Goal: Register for event/course

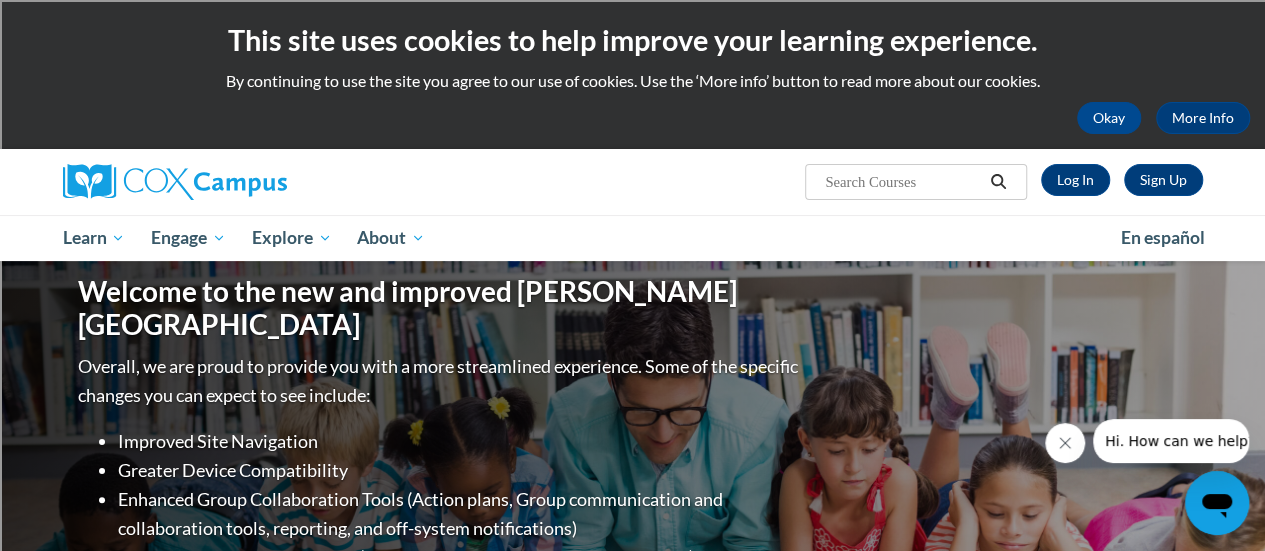
click at [604, 132] on div "Okay More Info" at bounding box center [632, 118] width 1235 height 32
click at [1072, 171] on link "Log In" at bounding box center [1075, 180] width 69 height 32
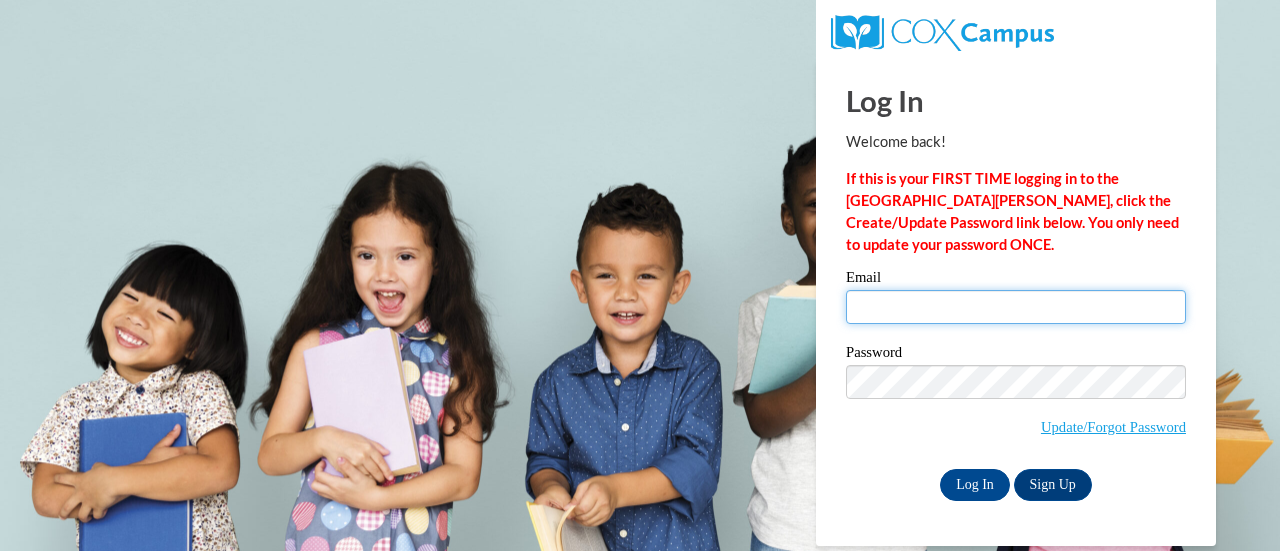
click at [982, 313] on input "Email" at bounding box center [1016, 307] width 340 height 34
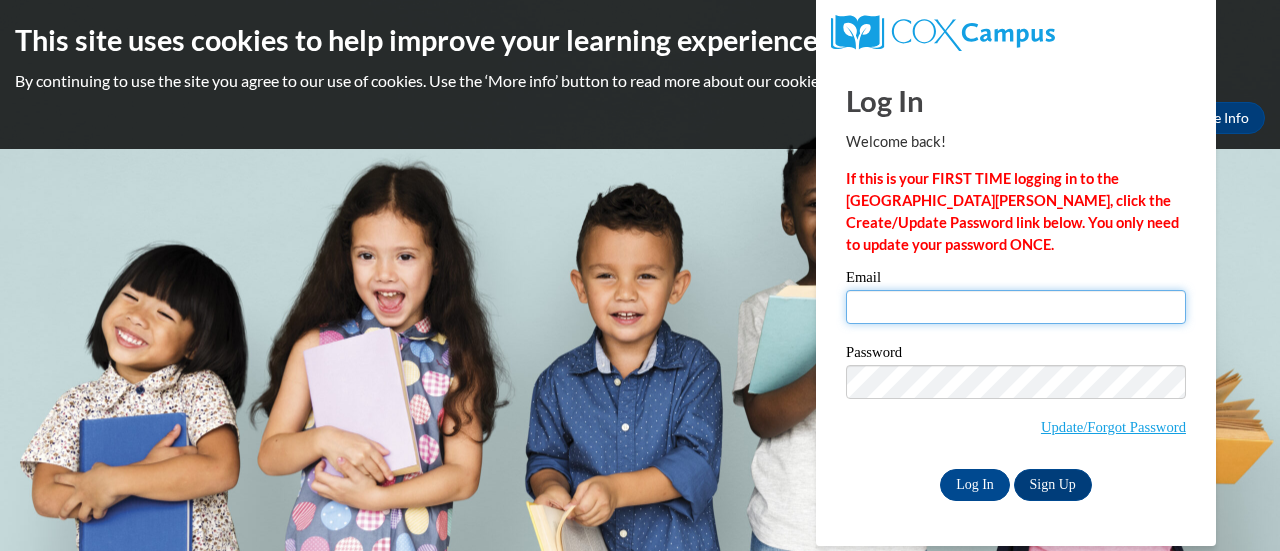
type input "kattie.woida@rusd.org"
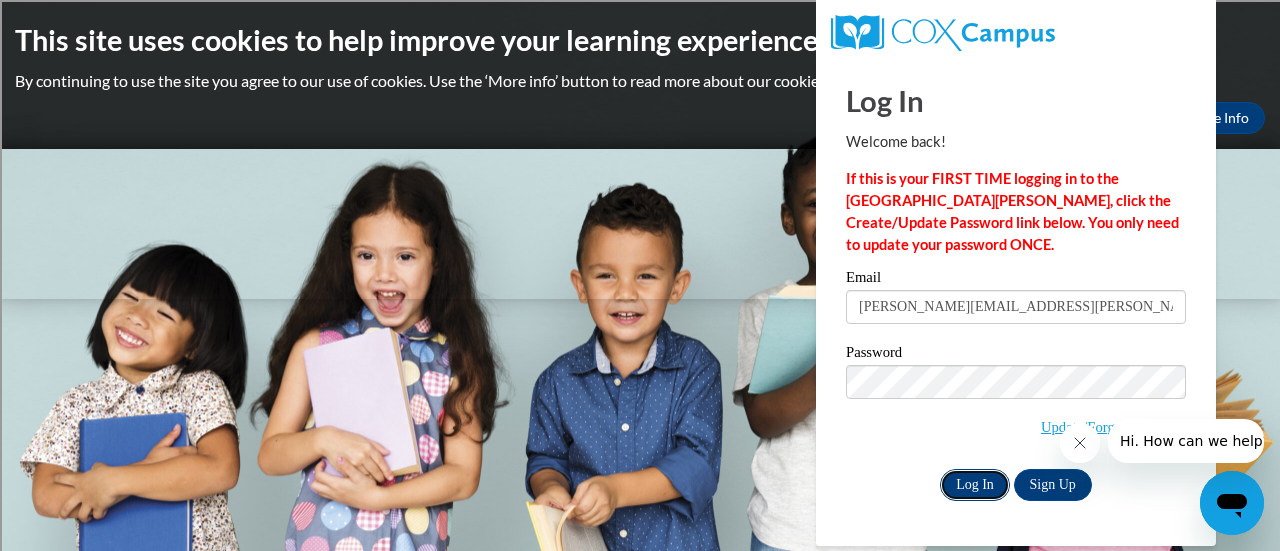
click at [956, 491] on input "Log In" at bounding box center [975, 485] width 70 height 32
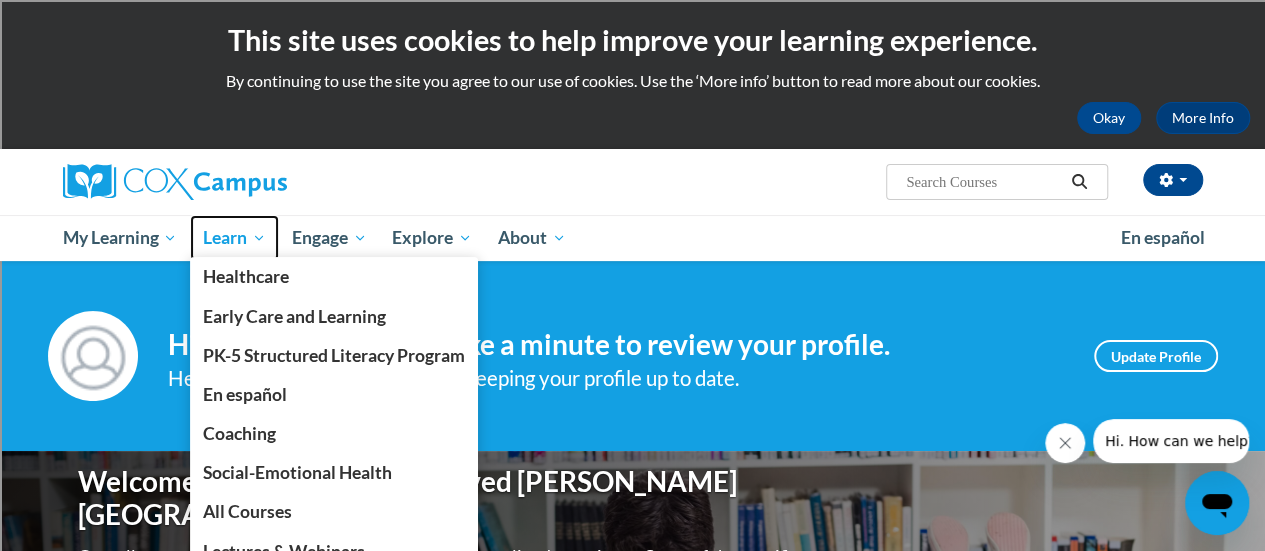
click at [254, 236] on span "Learn" at bounding box center [234, 238] width 63 height 24
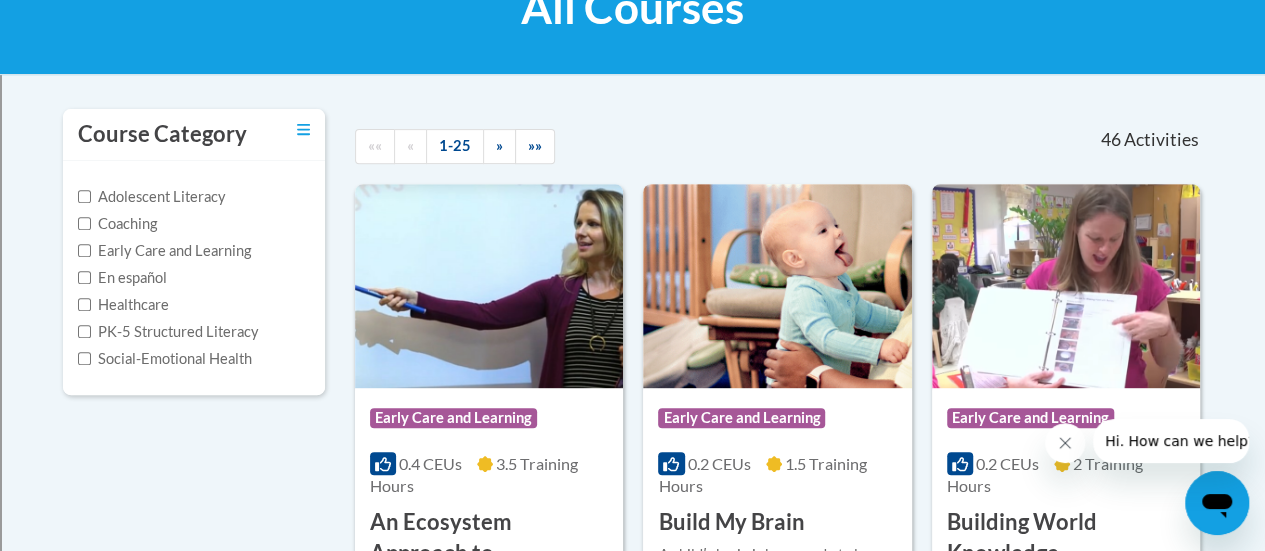
scroll to position [100, 0]
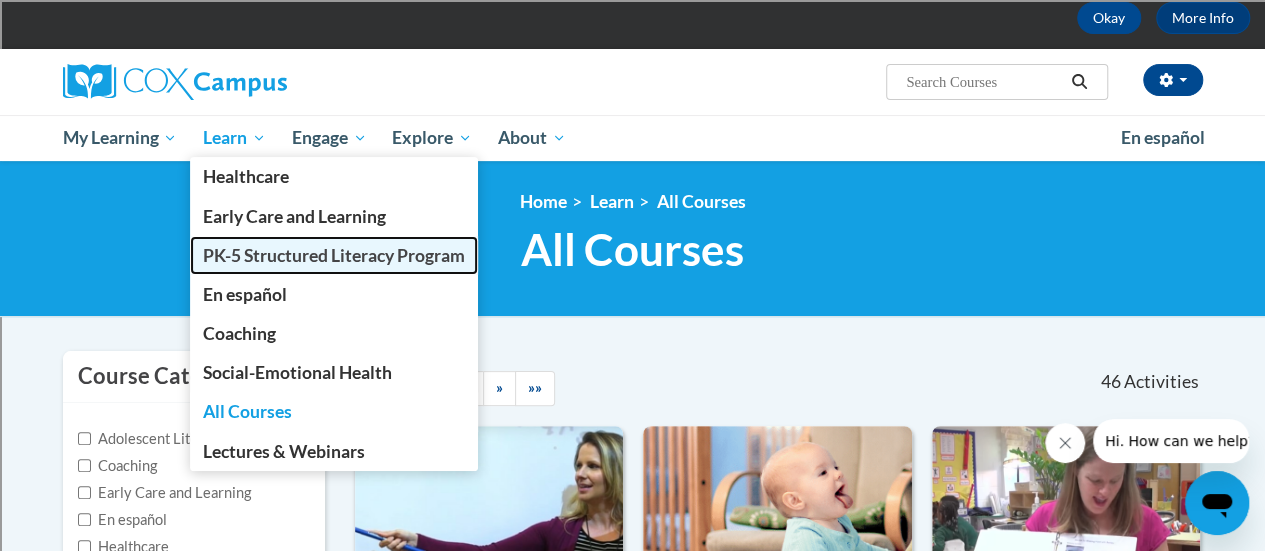
click at [298, 261] on span "PK-5 Structured Literacy Program" at bounding box center [334, 255] width 262 height 21
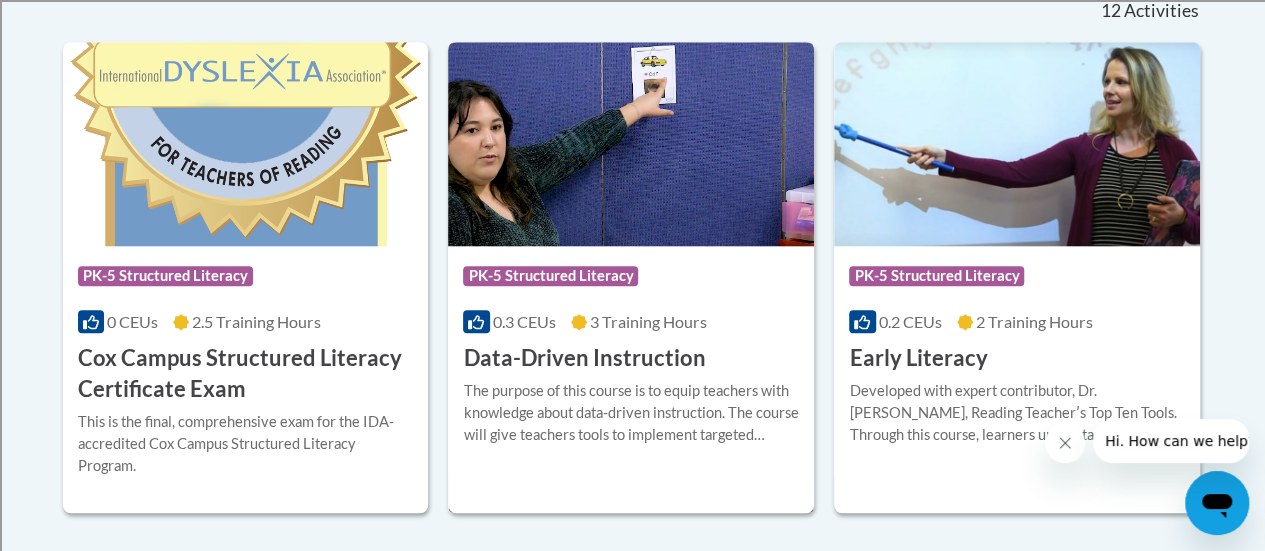
scroll to position [1000, 0]
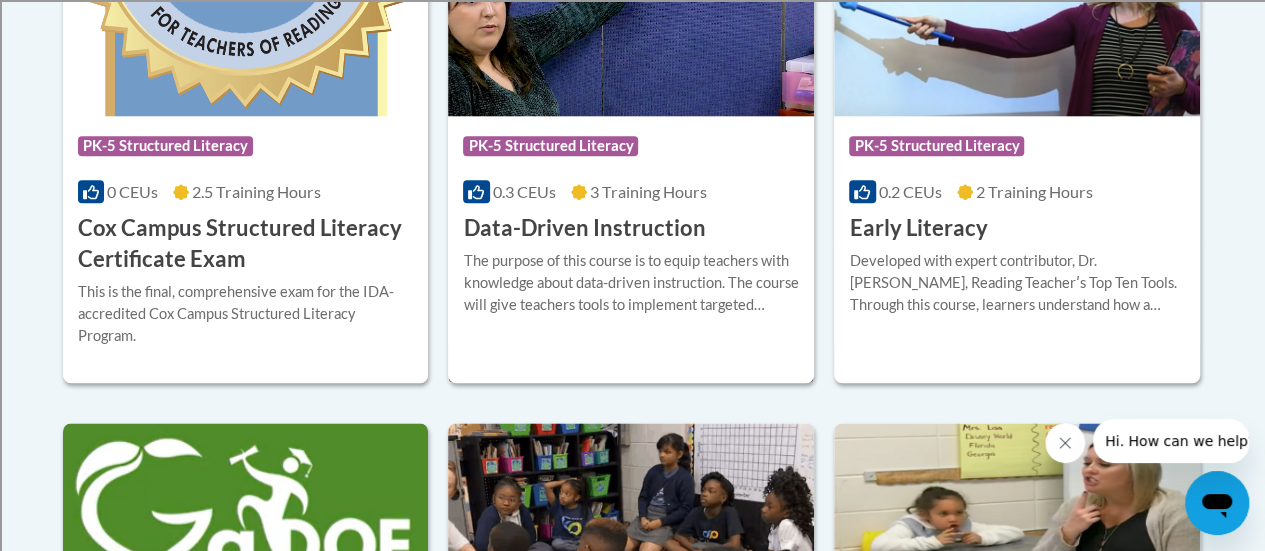
click at [606, 296] on div "The purpose of this course is to equip teachers with knowledge about data-drive…" at bounding box center [631, 283] width 336 height 66
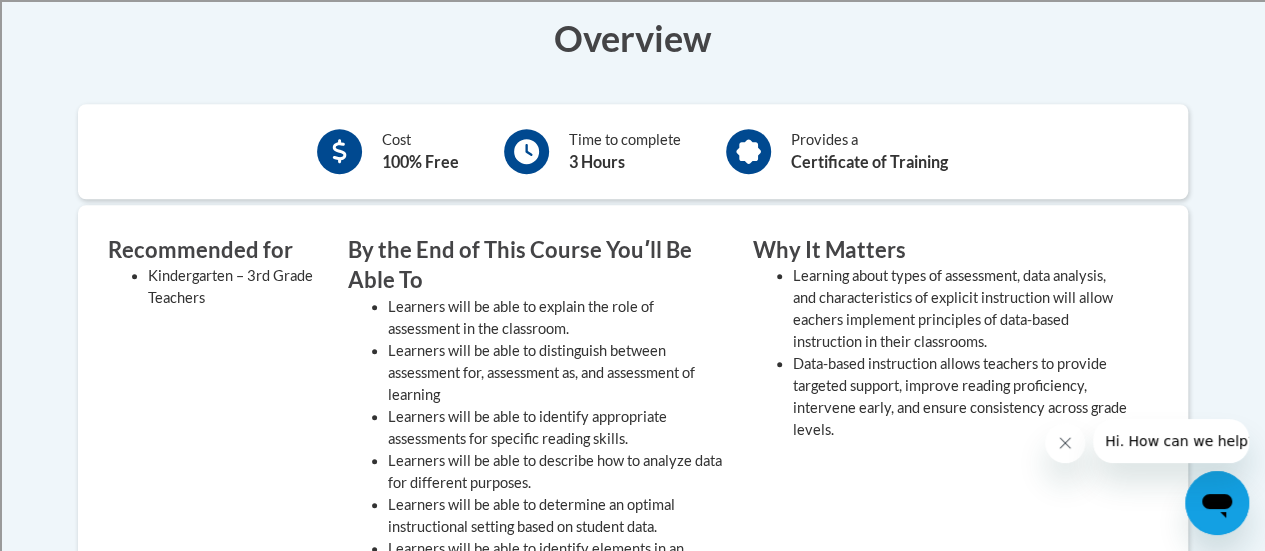
scroll to position [500, 0]
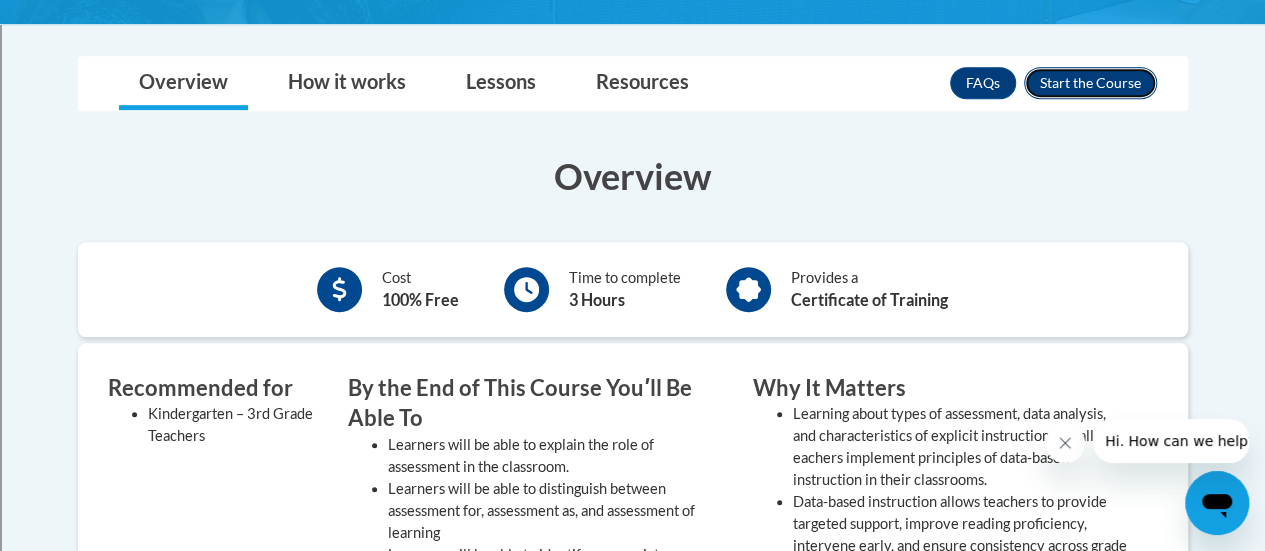
click at [1083, 74] on button "Enroll" at bounding box center [1090, 83] width 133 height 32
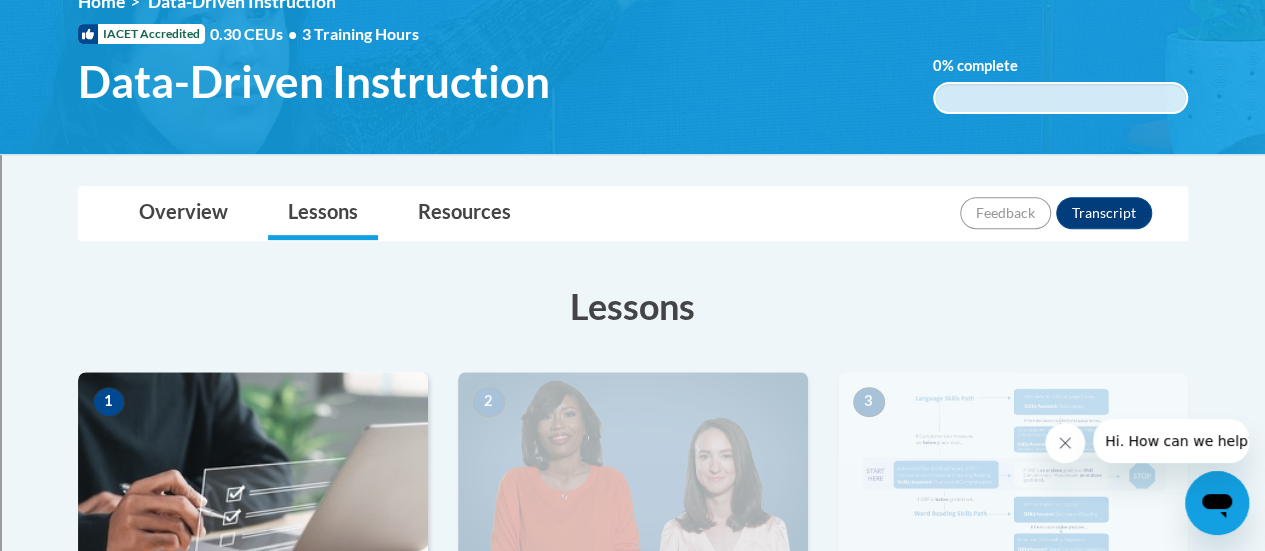
scroll to position [500, 0]
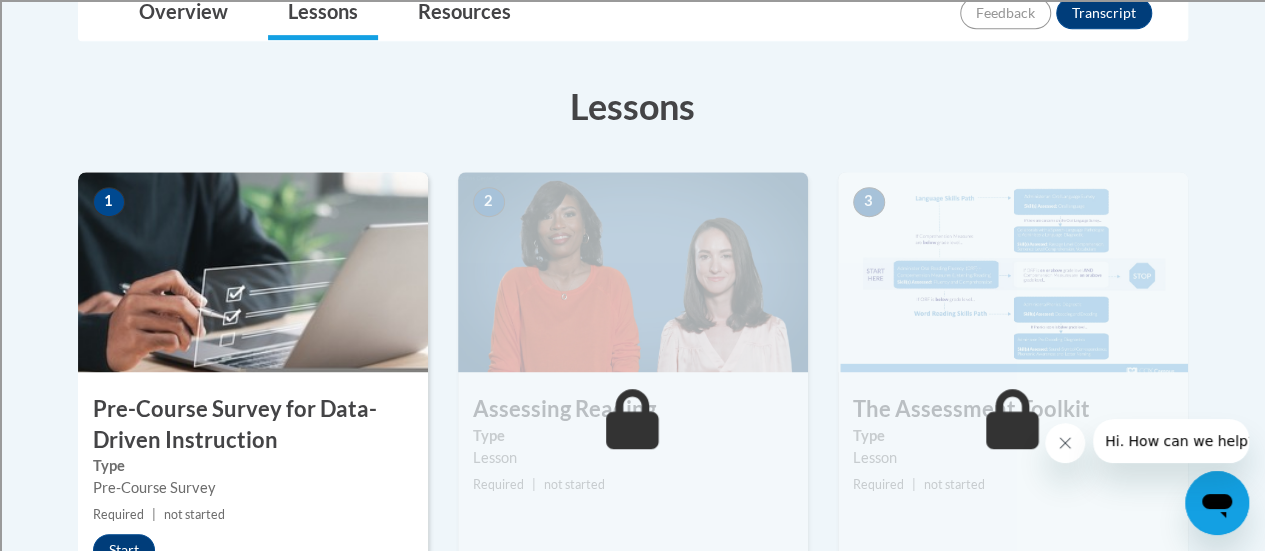
click at [315, 227] on img at bounding box center [253, 272] width 350 height 200
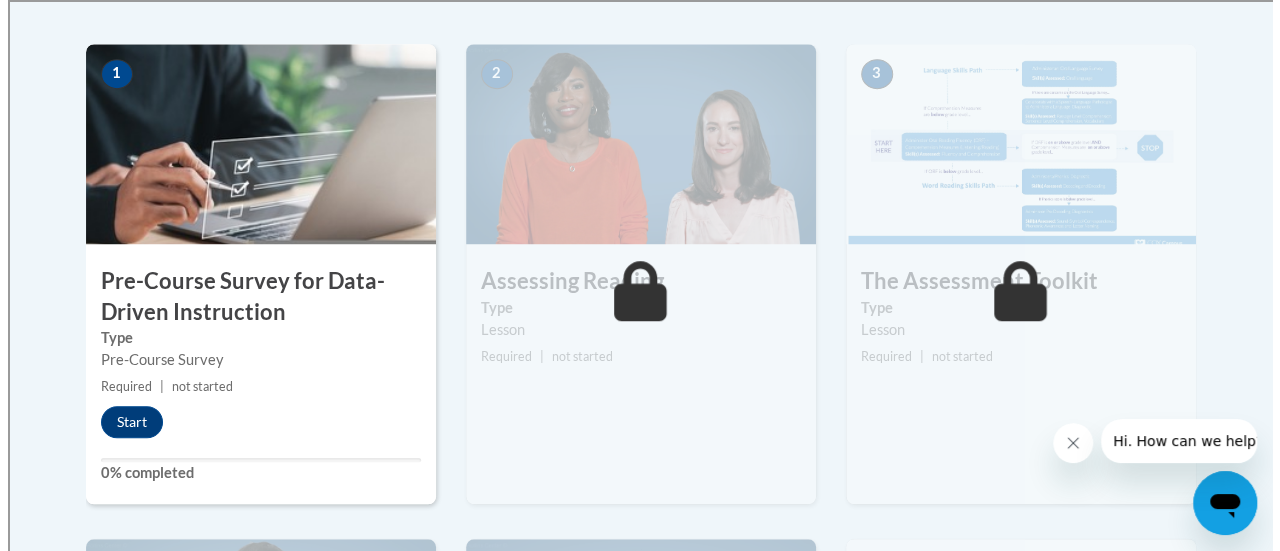
scroll to position [700, 0]
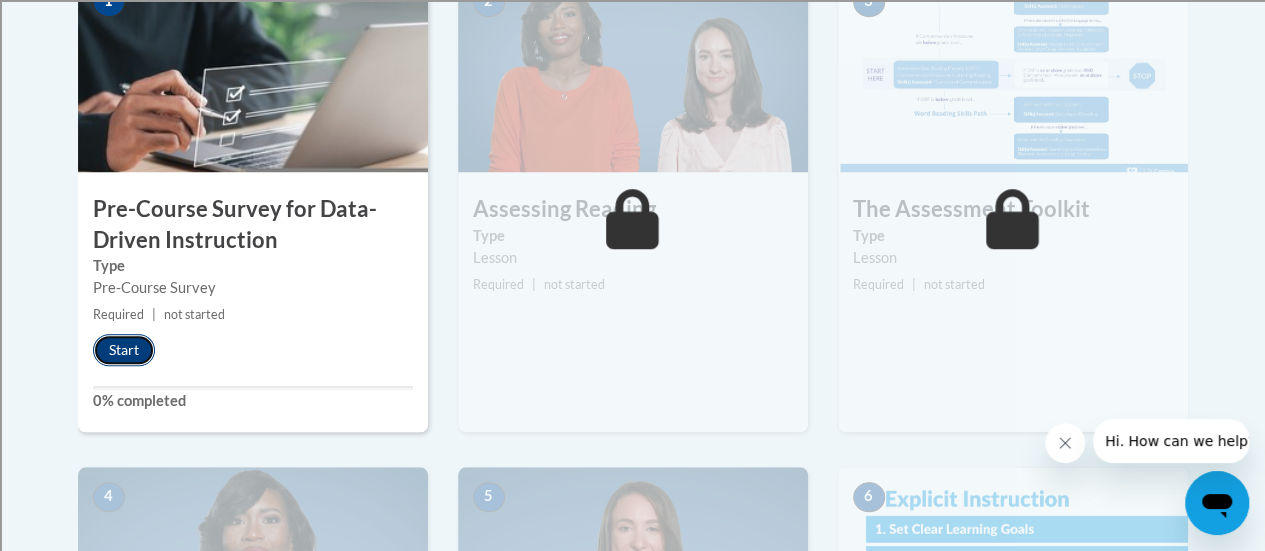
click at [126, 353] on button "Start" at bounding box center [124, 350] width 62 height 32
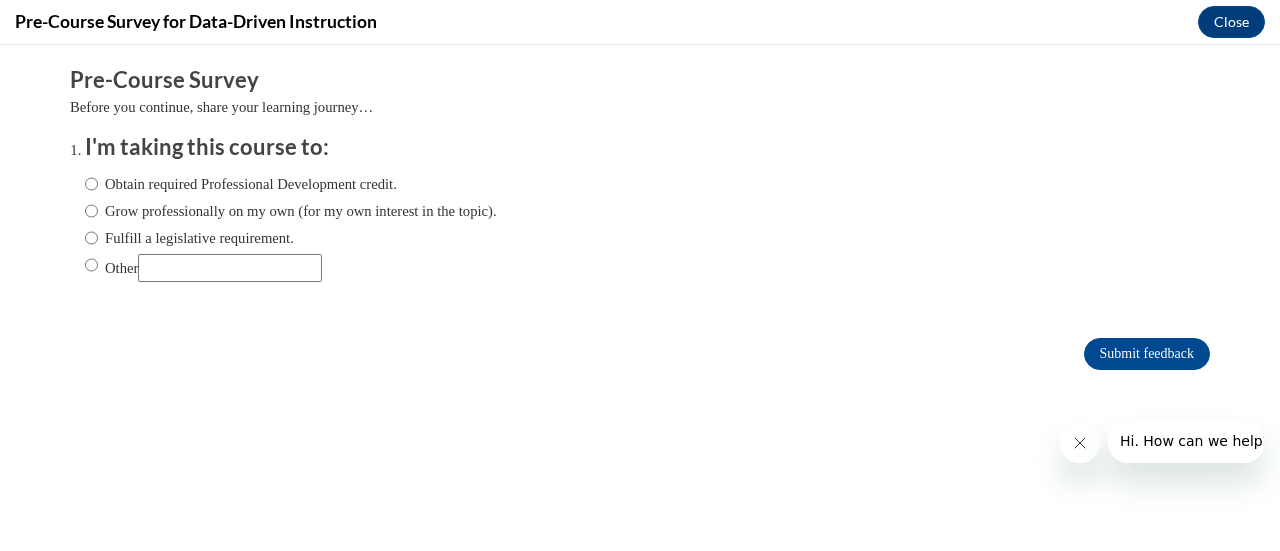
scroll to position [0, 0]
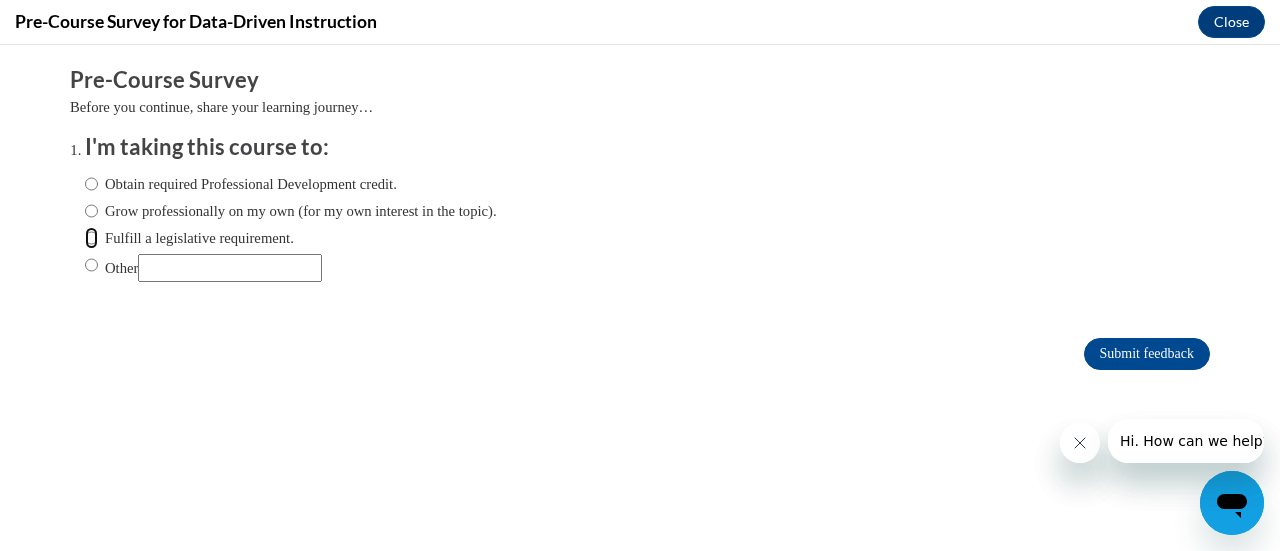
click at [85, 233] on input "Fulfill a legislative requirement." at bounding box center [91, 238] width 13 height 22
radio input "true"
click at [1102, 360] on input "Submit feedback" at bounding box center [1147, 354] width 126 height 32
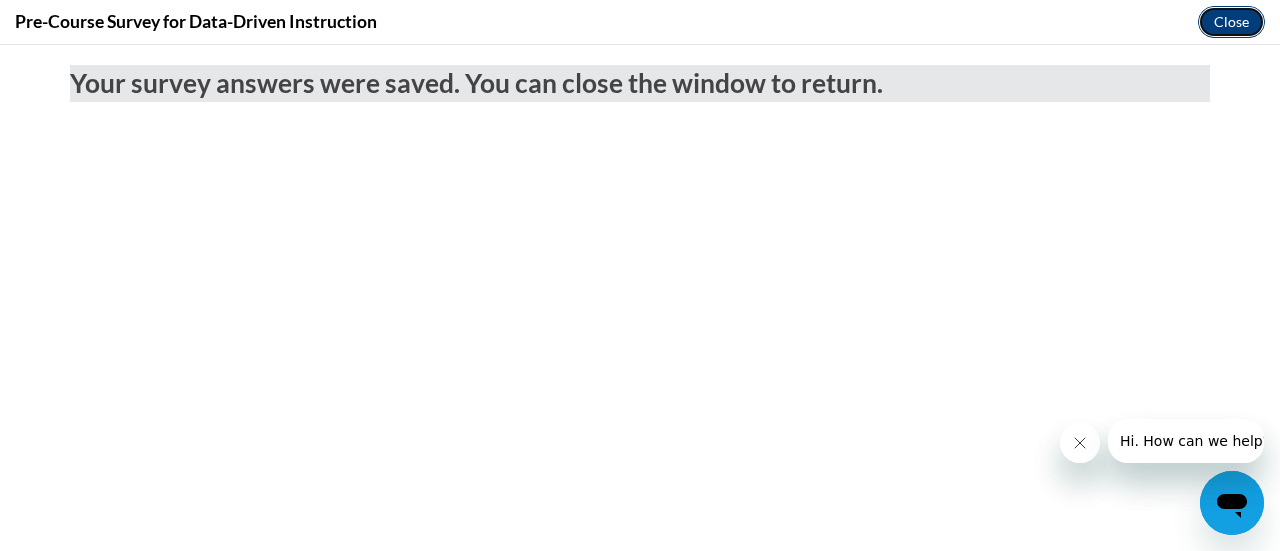
click at [1242, 17] on button "Close" at bounding box center [1231, 22] width 67 height 32
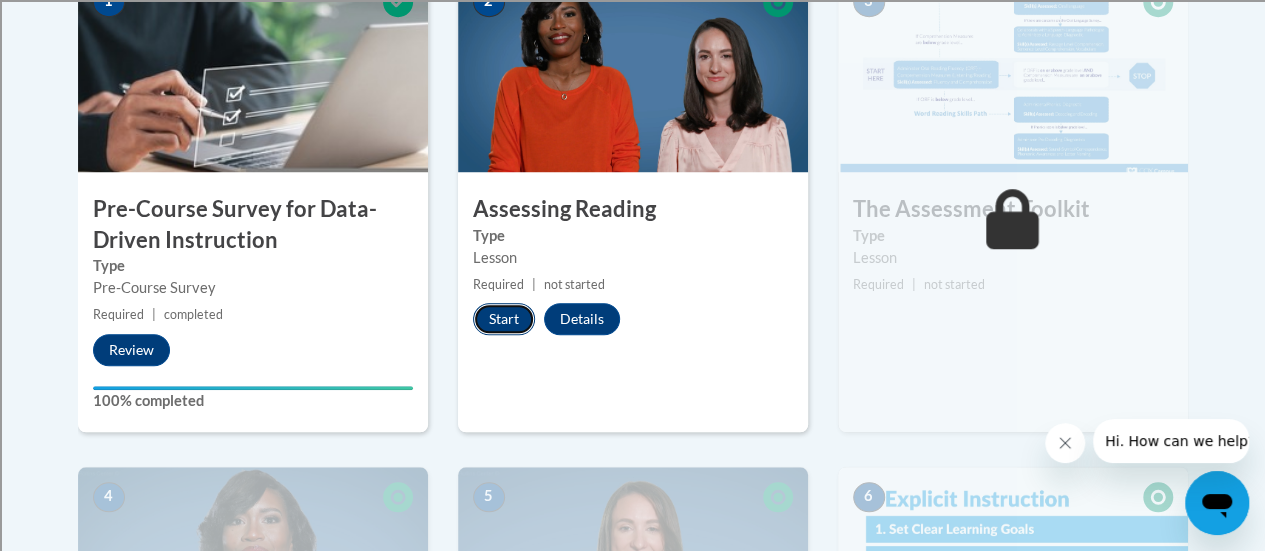
click at [498, 319] on button "Start" at bounding box center [504, 319] width 62 height 32
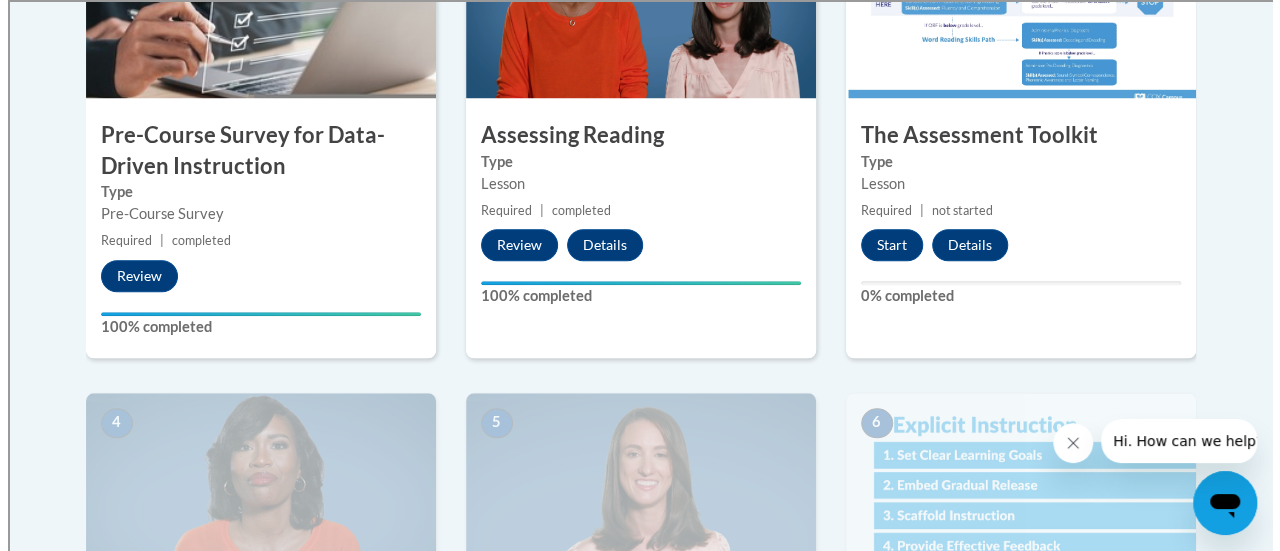
scroll to position [689, 0]
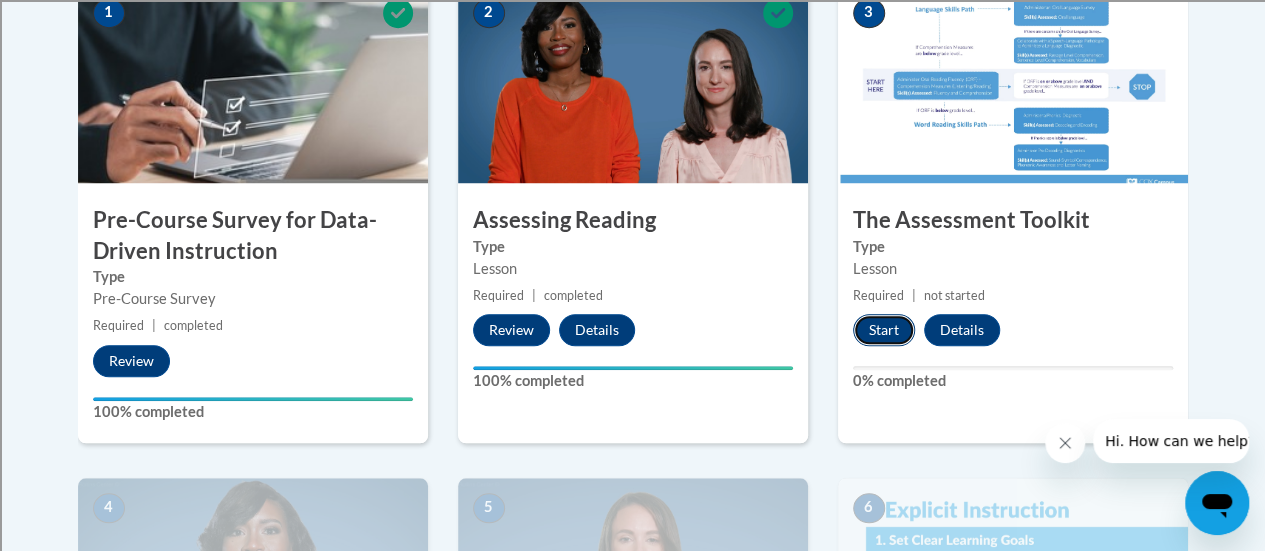
click at [885, 331] on button "Start" at bounding box center [884, 330] width 62 height 32
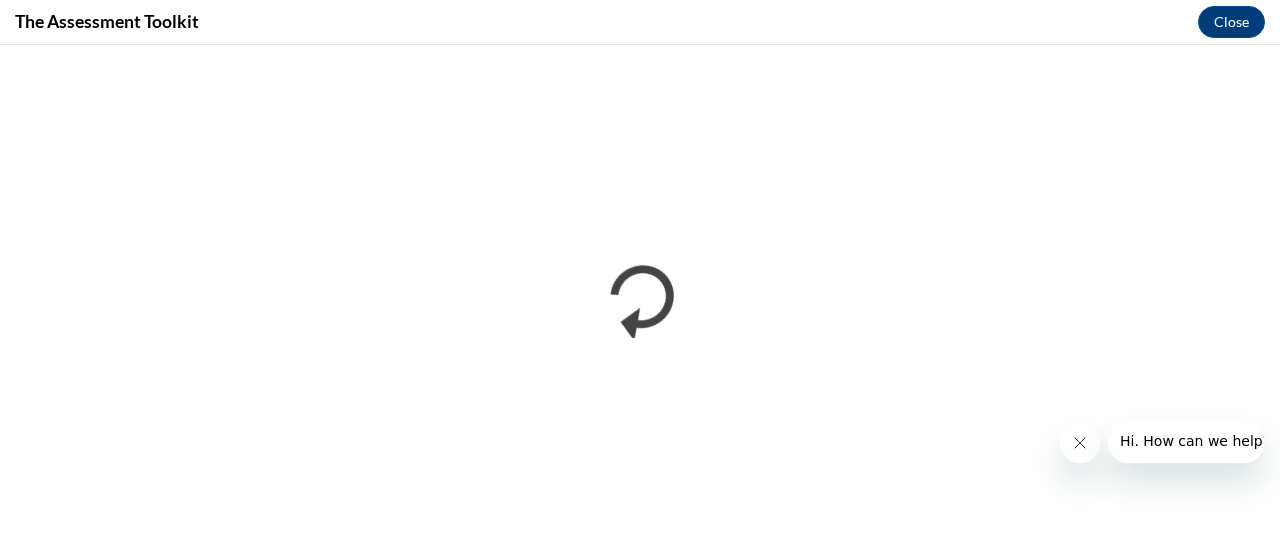
scroll to position [0, 0]
